Goal: Information Seeking & Learning: Learn about a topic

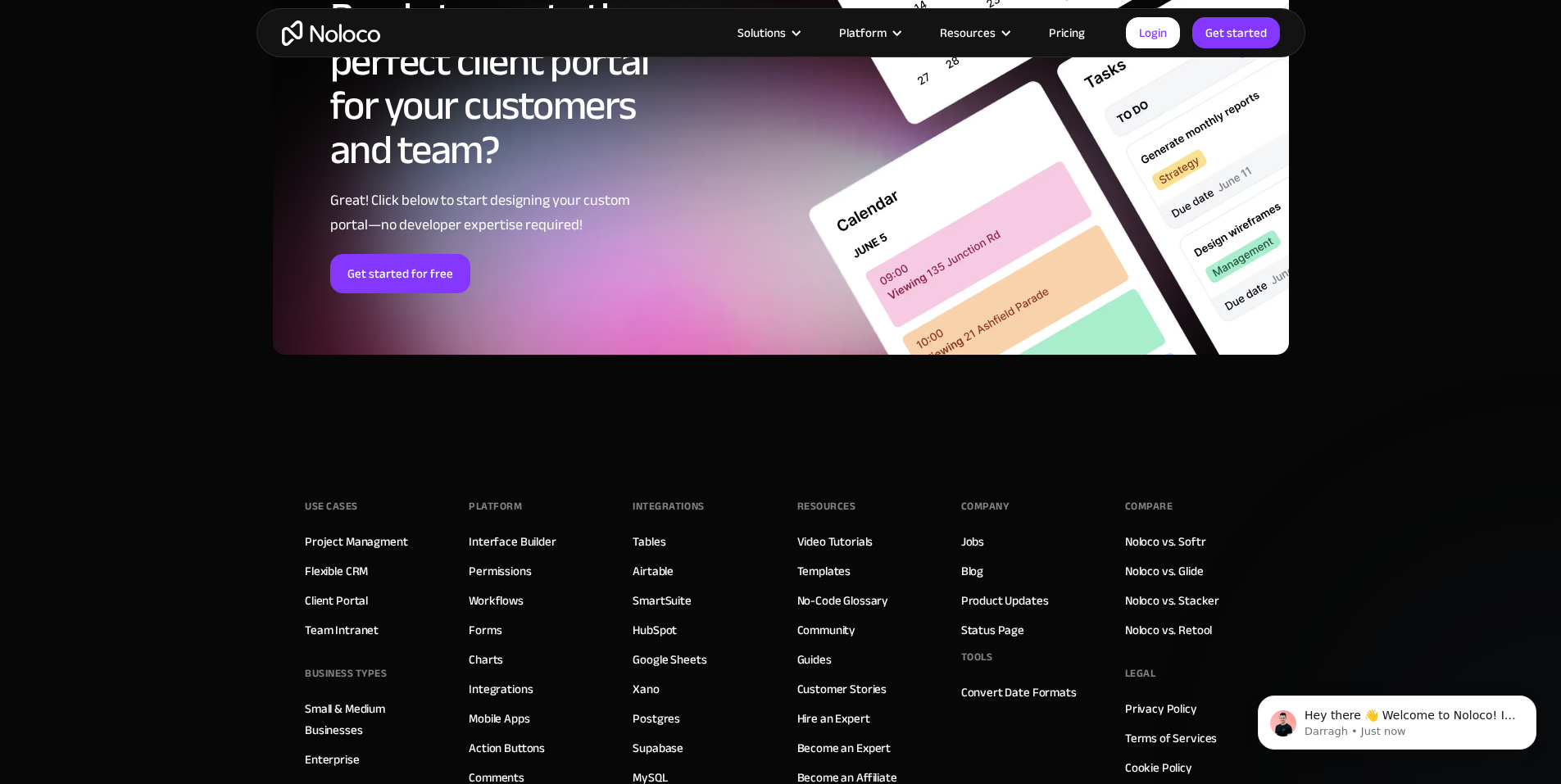
scroll to position [8957, 0]
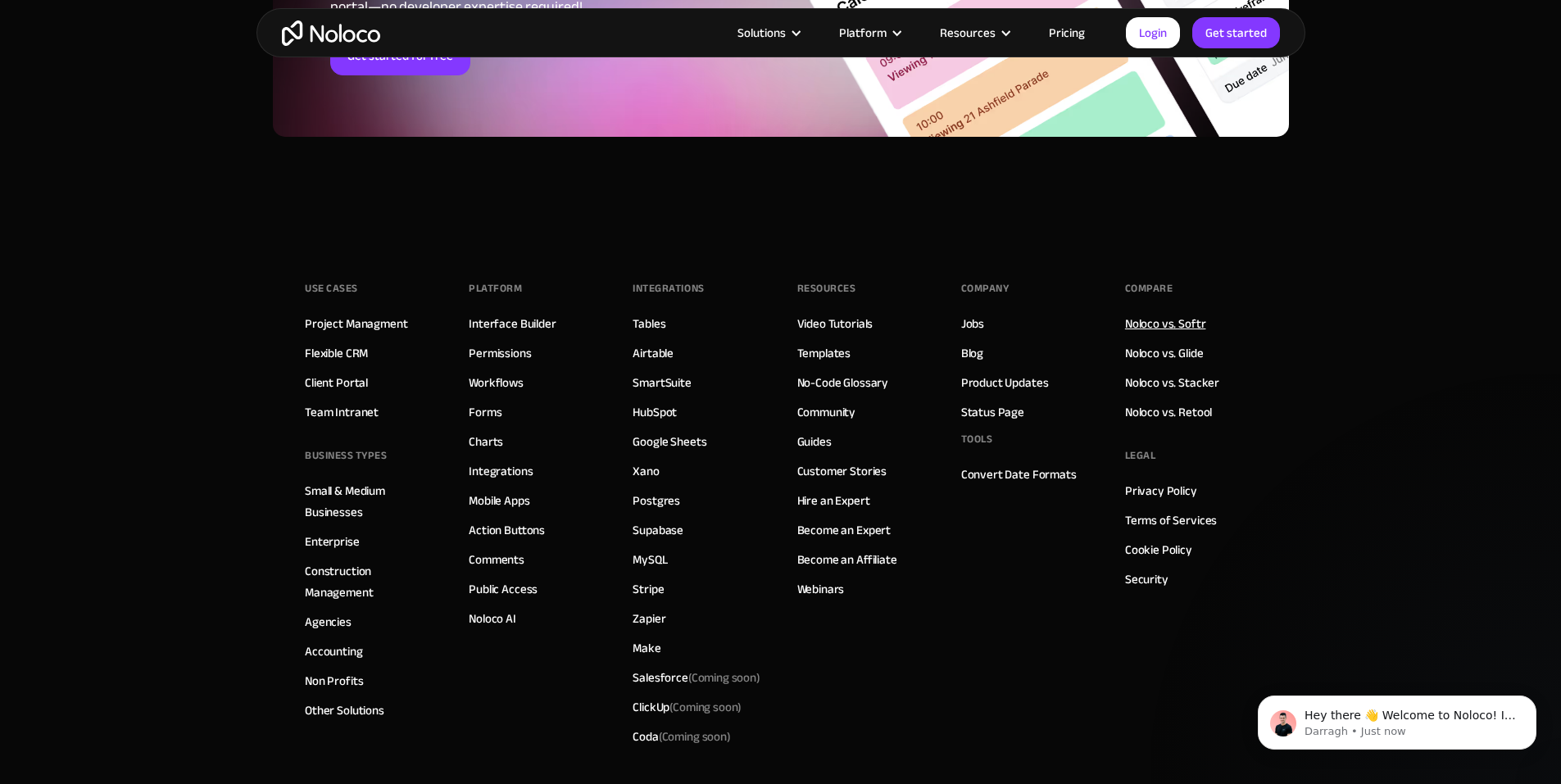
click at [1161, 325] on link "Noloco vs. Softr" at bounding box center [1166, 323] width 81 height 22
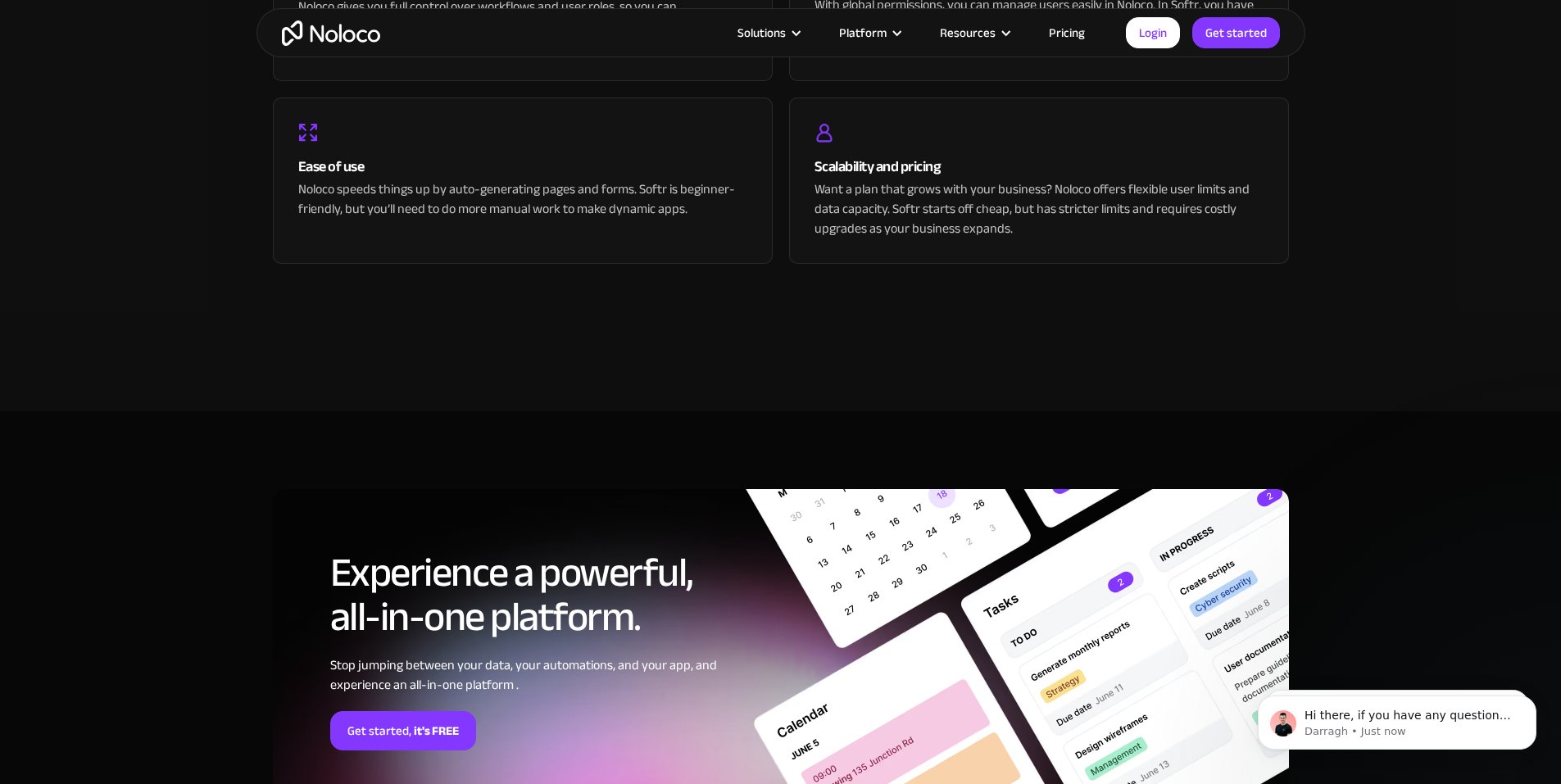
scroll to position [3713, 0]
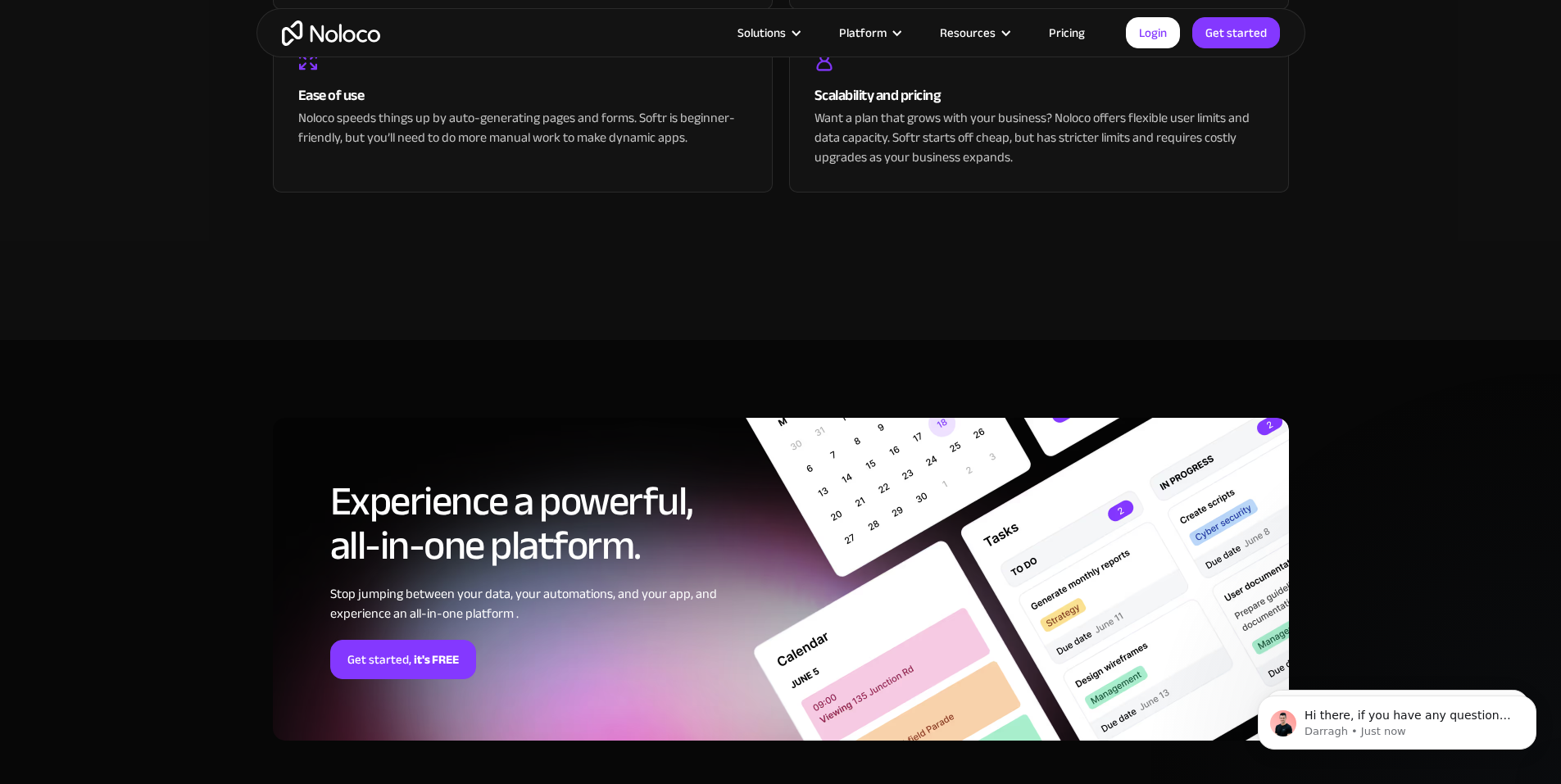
click at [1076, 33] on link "Pricing" at bounding box center [1067, 33] width 77 height 22
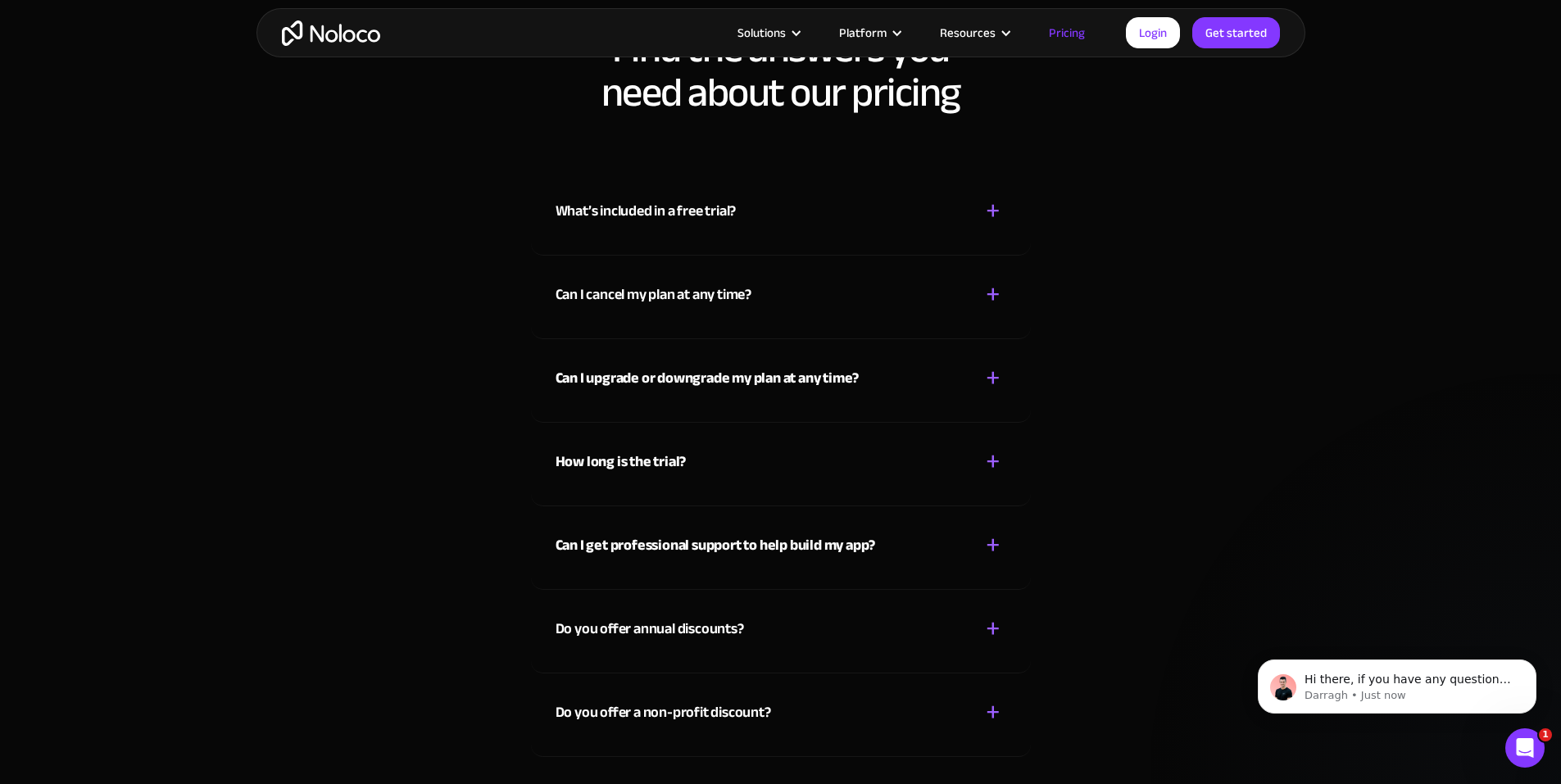
scroll to position [7209, 0]
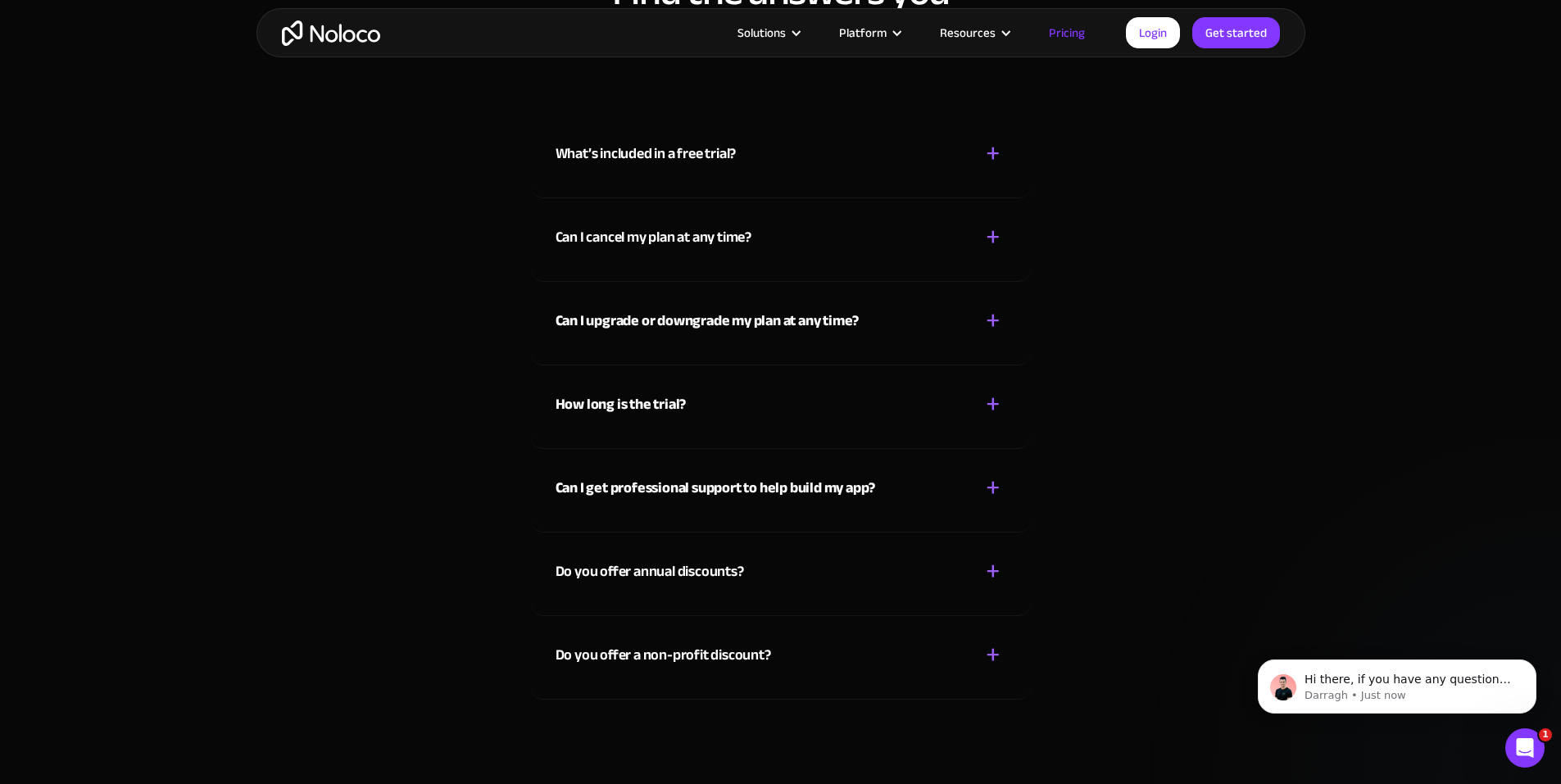
click at [970, 492] on div "Can I get professional support to help build my app? + -" at bounding box center [780, 478] width 450 height 58
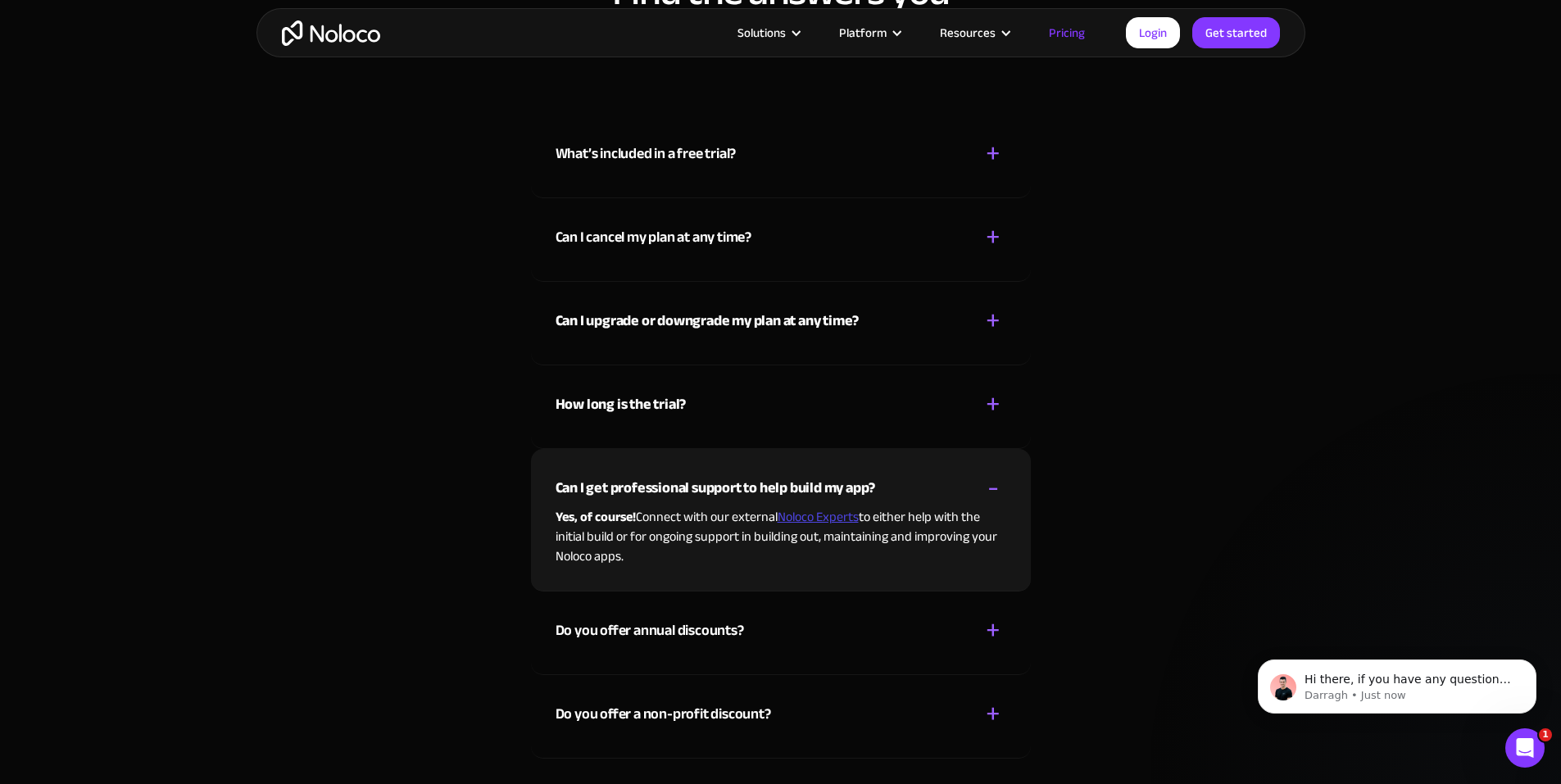
click at [851, 520] on link "Noloco Experts" at bounding box center [818, 517] width 81 height 24
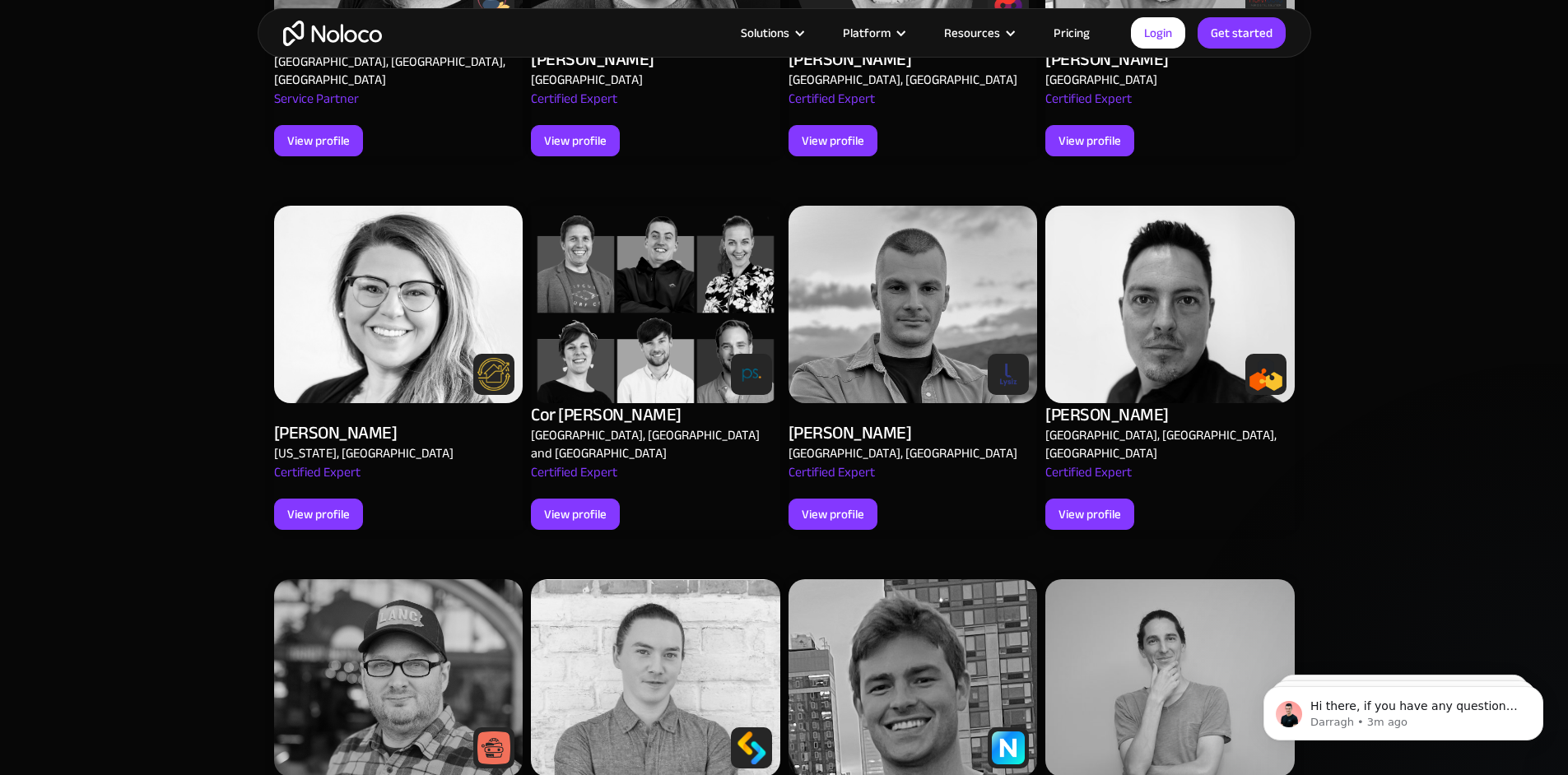
scroll to position [1316, 0]
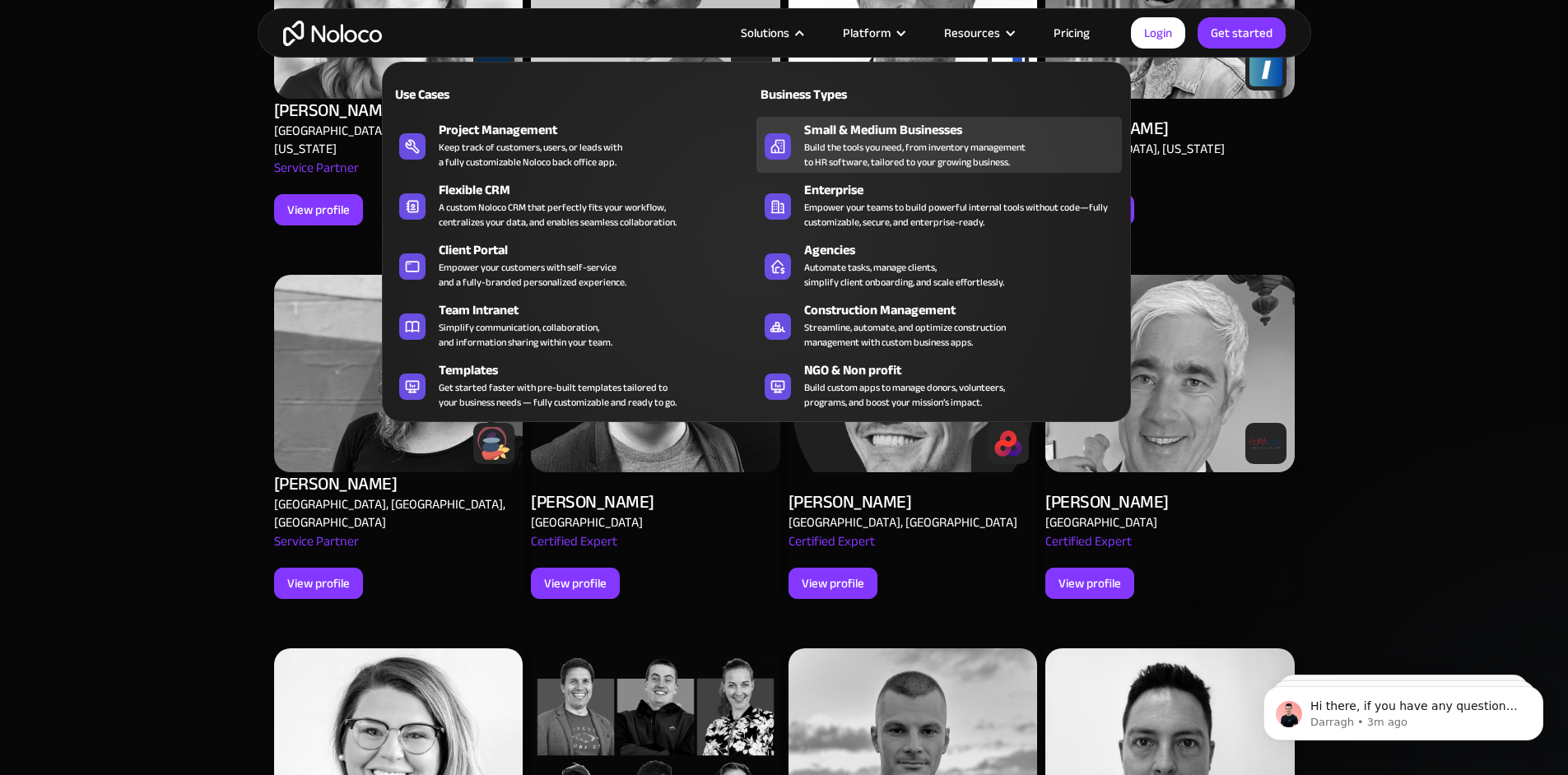
click at [871, 160] on div "Build the tools you need, from inventory management to HR software, tailored to…" at bounding box center [914, 154] width 221 height 29
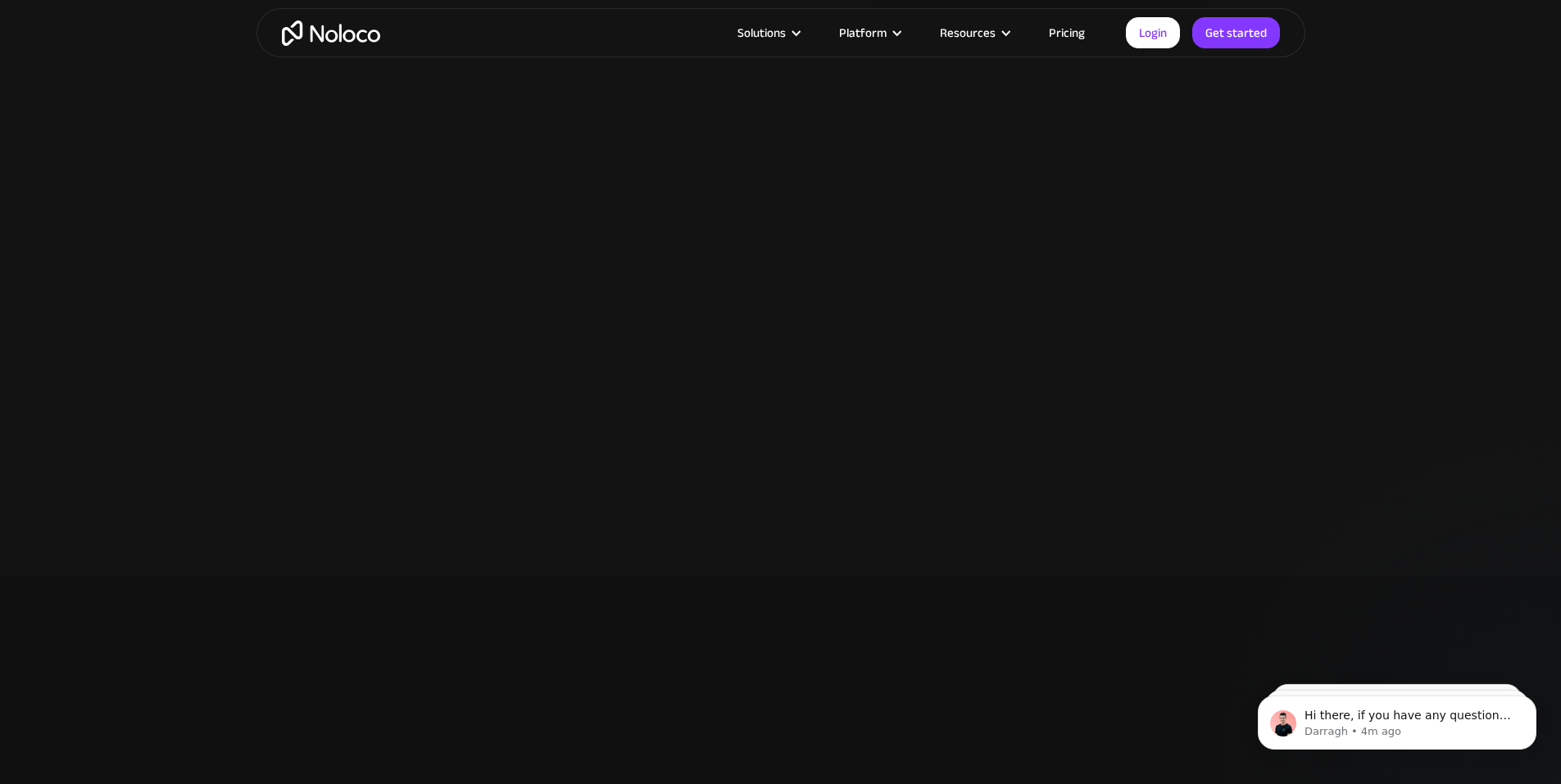
scroll to position [2622, 0]
